Goal: Navigation & Orientation: Find specific page/section

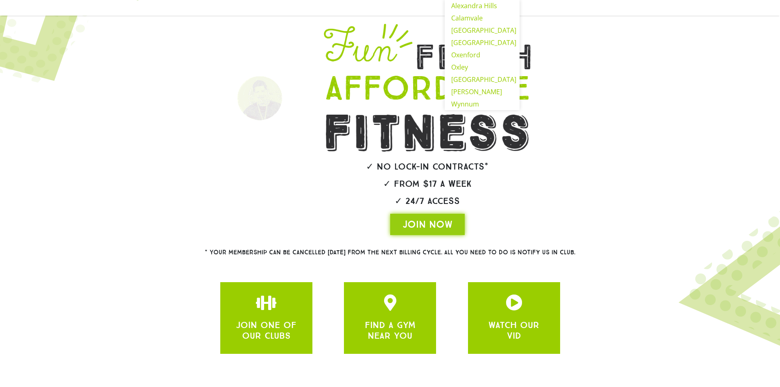
scroll to position [83, 0]
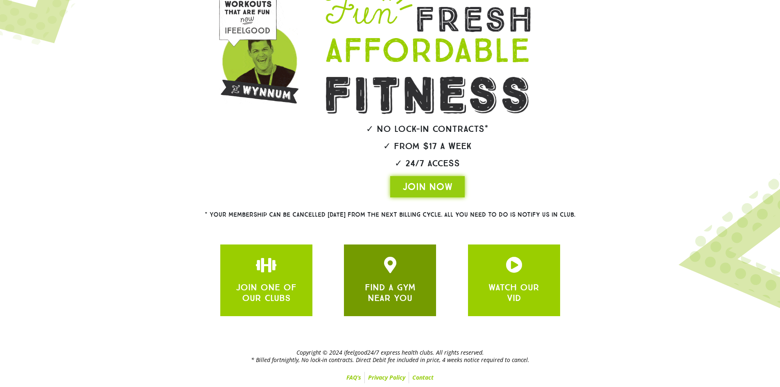
click at [408, 284] on link "FIND A GYM NEAR YOU" at bounding box center [390, 293] width 51 height 22
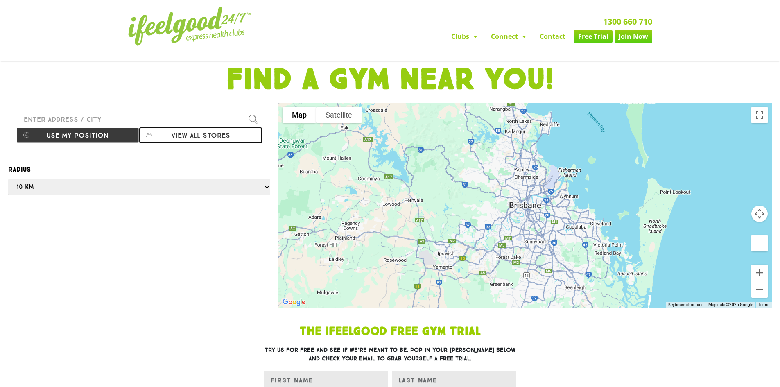
click at [174, 138] on button "View all stores" at bounding box center [200, 135] width 123 height 16
select select "selectall"
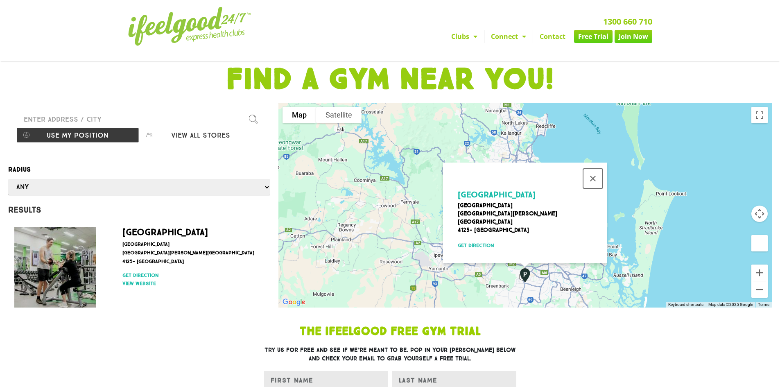
drag, startPoint x: 595, startPoint y: 179, endPoint x: 586, endPoint y: 217, distance: 39.2
click at [595, 179] on button "Close" at bounding box center [593, 179] width 20 height 20
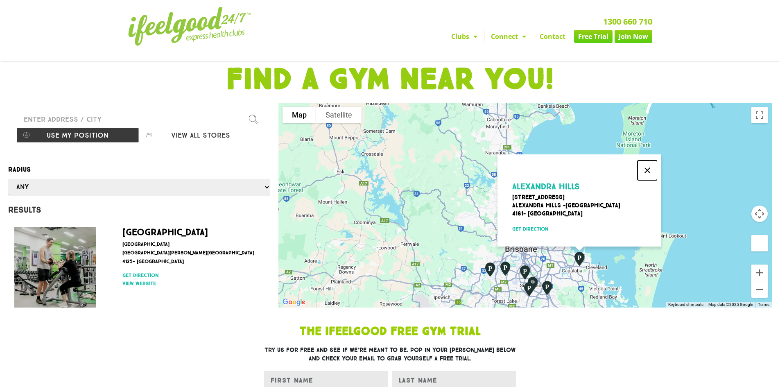
click at [646, 166] on button "Close" at bounding box center [648, 171] width 20 height 20
